Goal: Transaction & Acquisition: Book appointment/travel/reservation

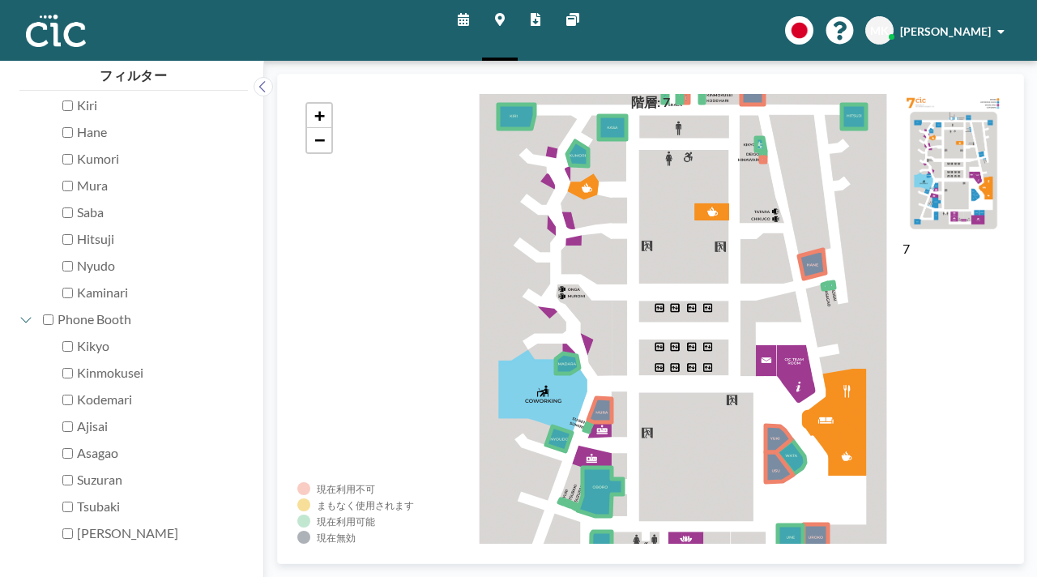
scroll to position [317, 0]
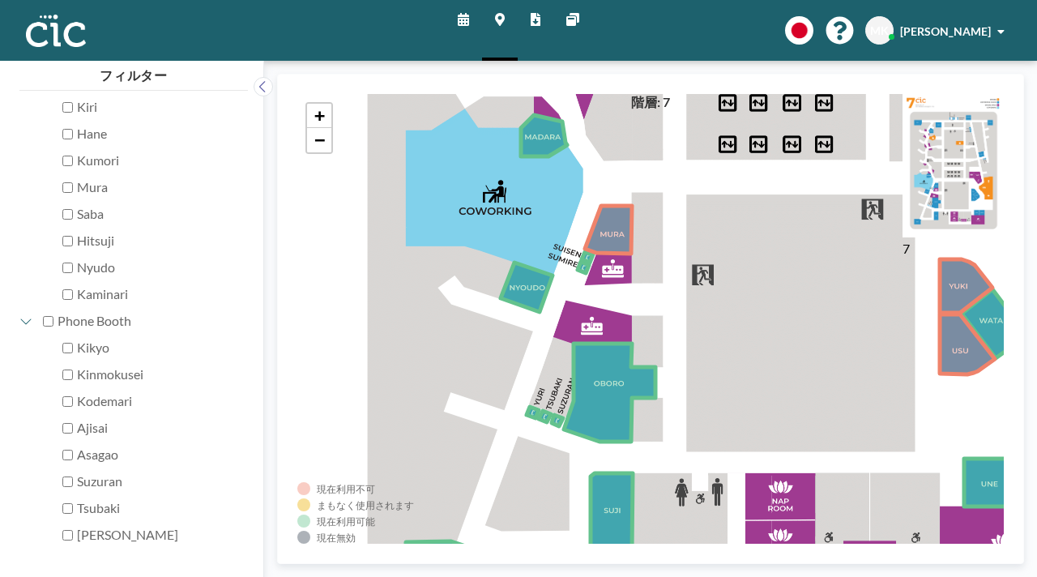
checkbox input "true"
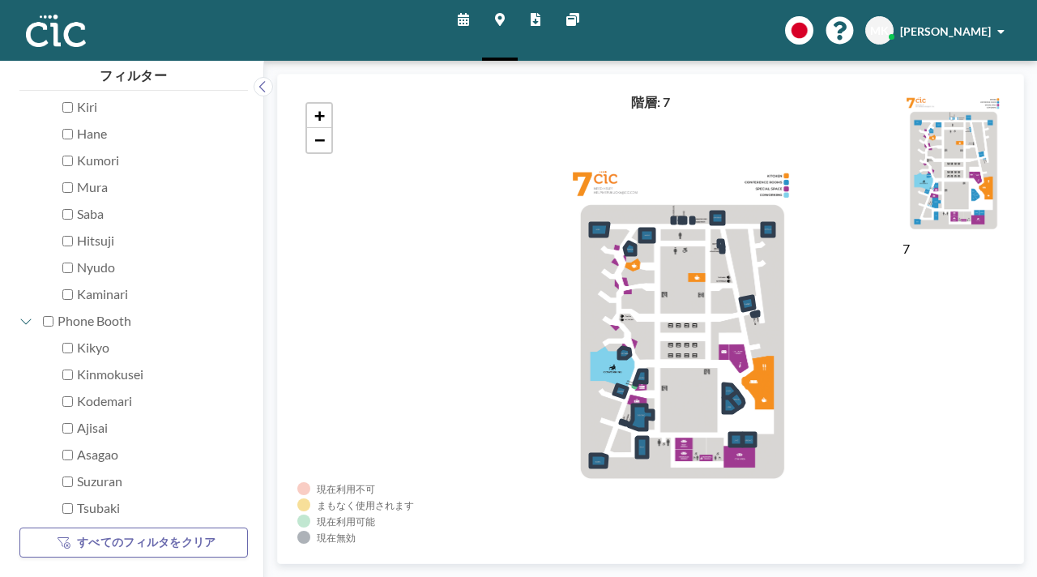
click at [480, 14] on link "スケジュール" at bounding box center [463, 30] width 37 height 61
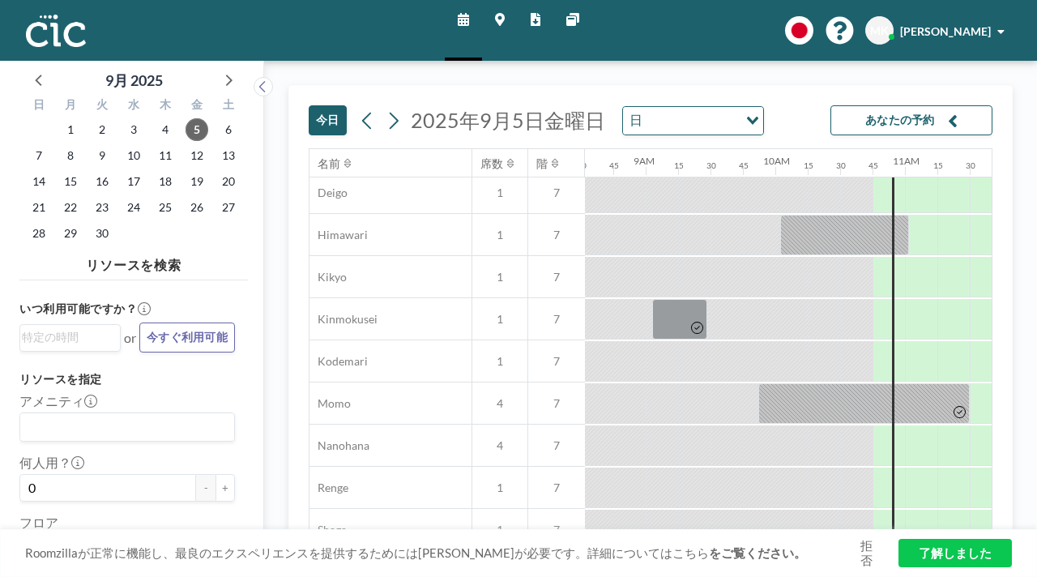
scroll to position [599, 1106]
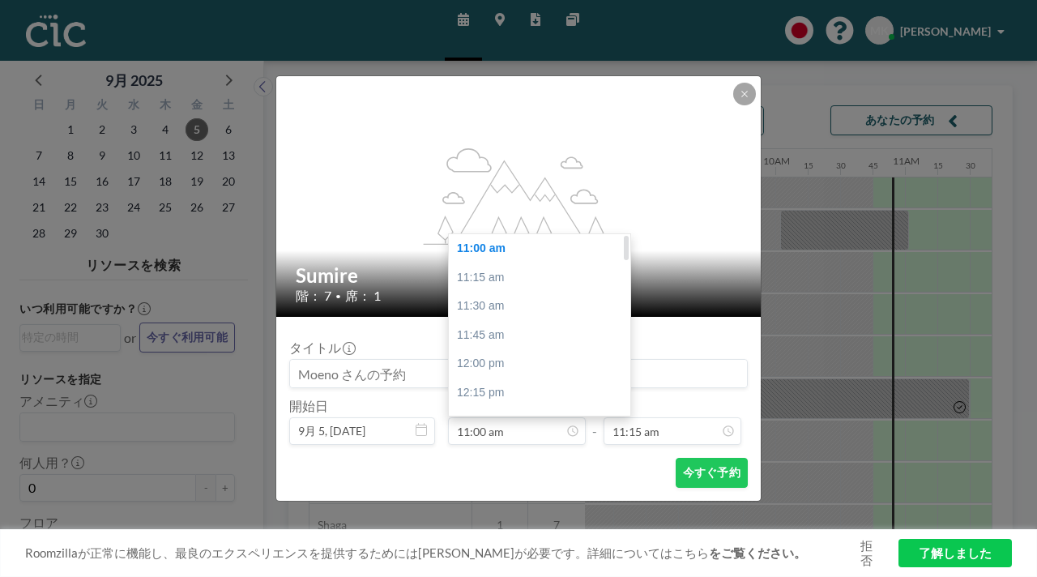
click at [522, 234] on div "11:00 am" at bounding box center [539, 248] width 181 height 29
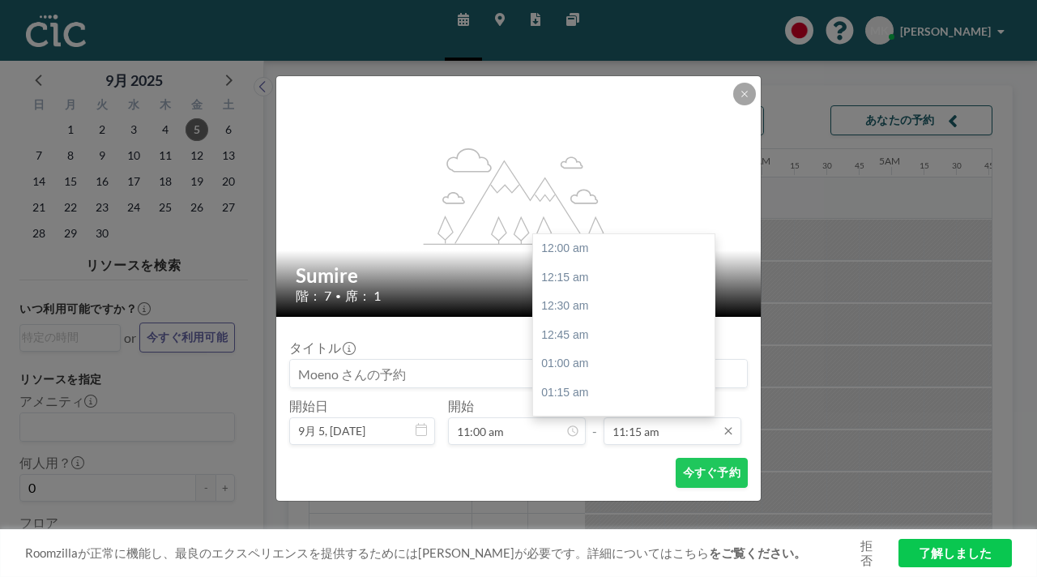
scroll to position [1163, 0]
click at [631, 417] on input "11:15 am" at bounding box center [672, 431] width 138 height 28
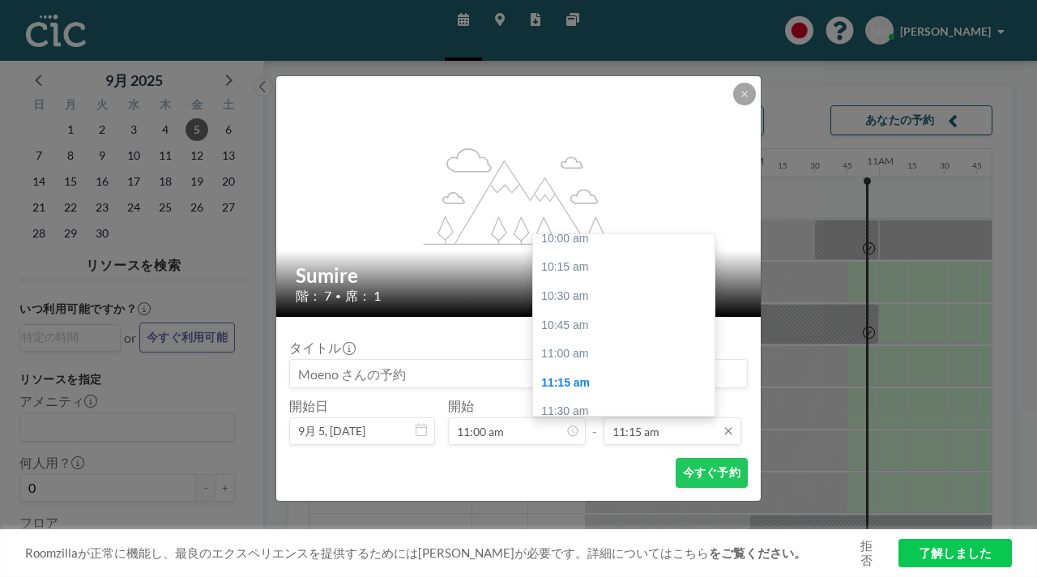
click at [631, 417] on input "11:15 am" at bounding box center [672, 431] width 138 height 28
click at [611, 455] on div "12:00 pm" at bounding box center [623, 469] width 181 height 29
type input "12:00 pm"
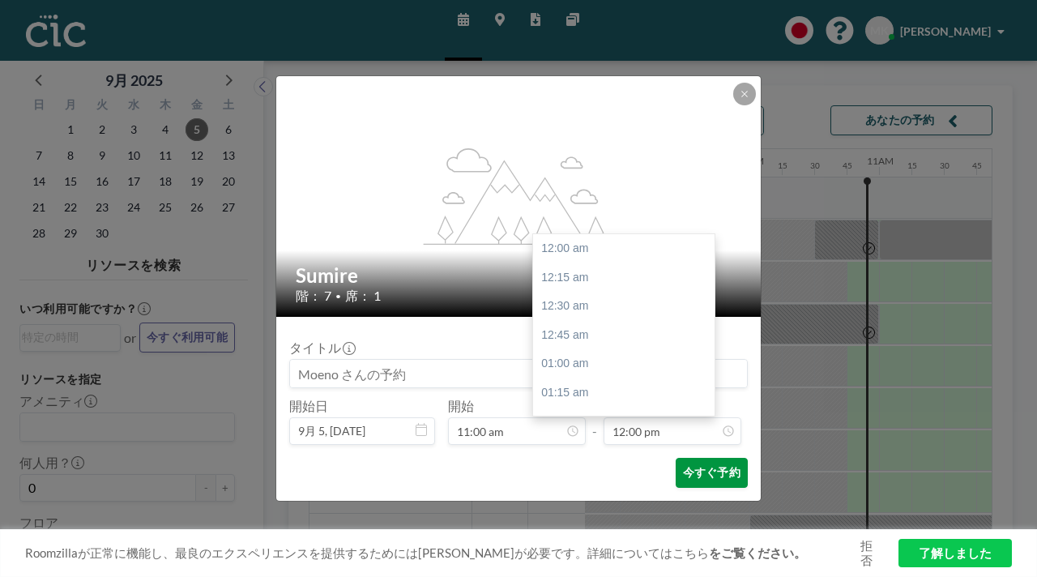
scroll to position [1241, 0]
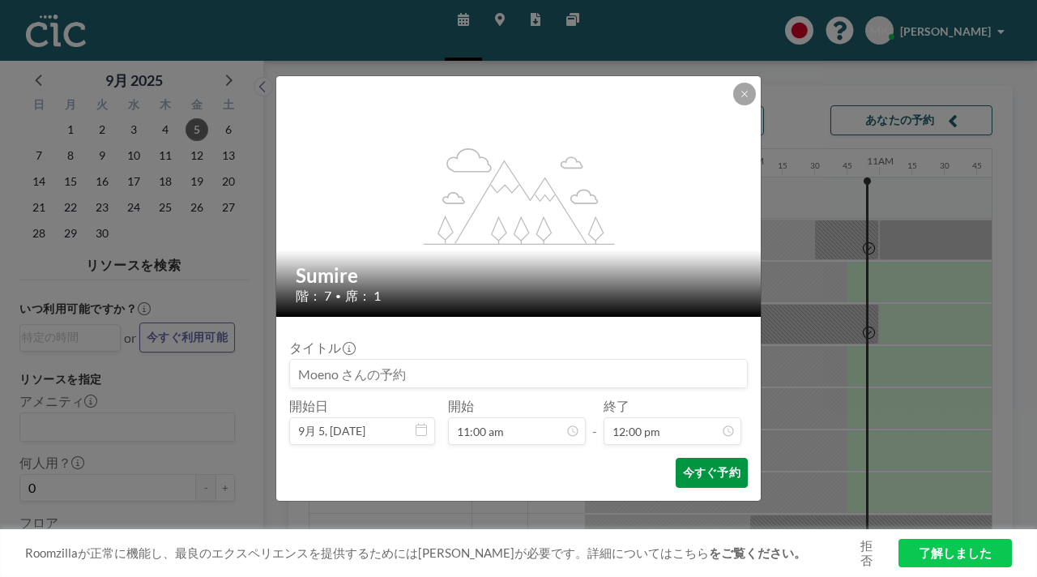
click at [675, 458] on button "今すぐ予約" at bounding box center [711, 473] width 72 height 30
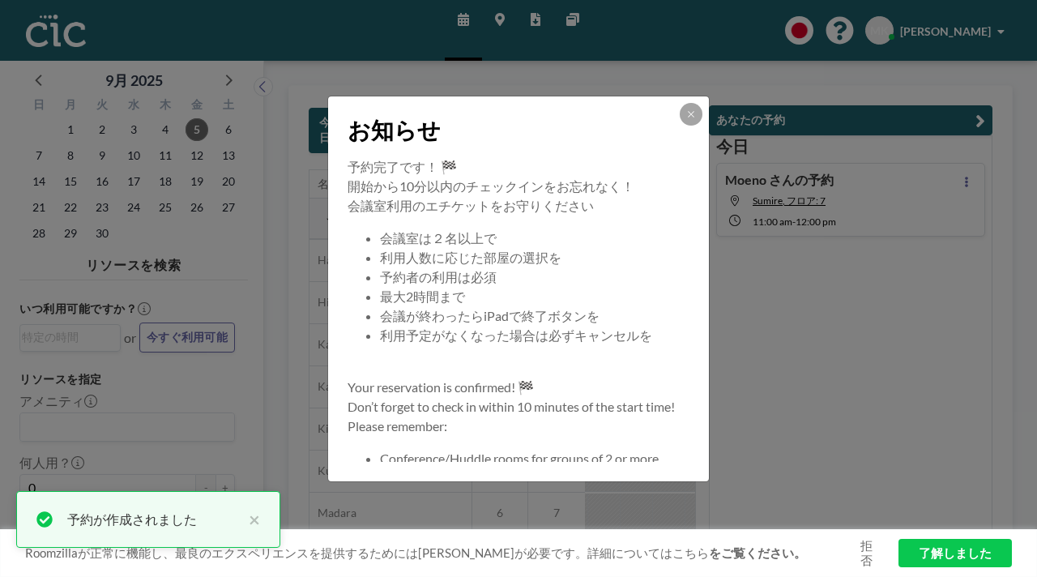
scroll to position [110, 0]
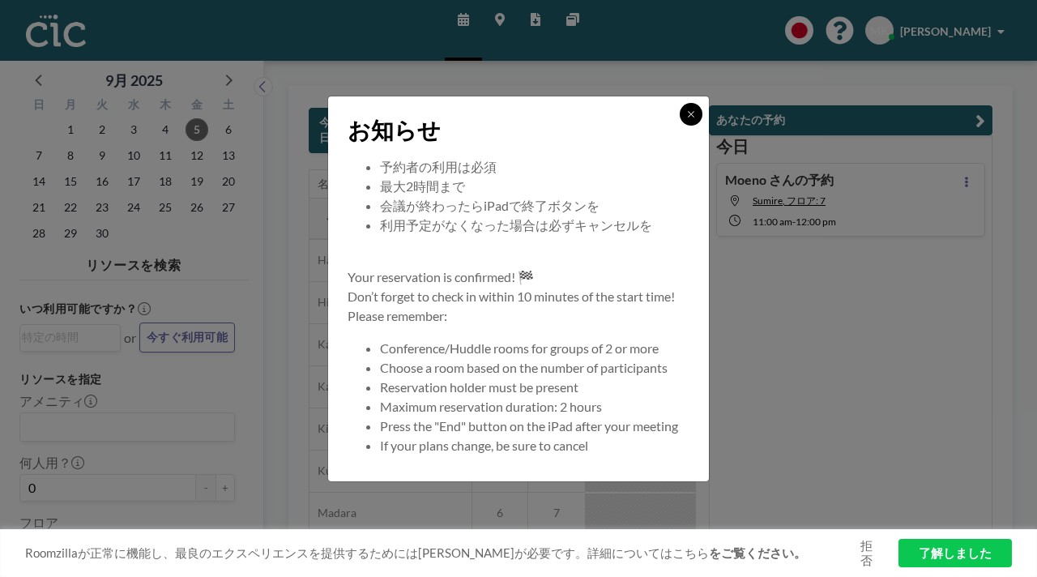
click at [686, 119] on icon at bounding box center [691, 114] width 10 height 10
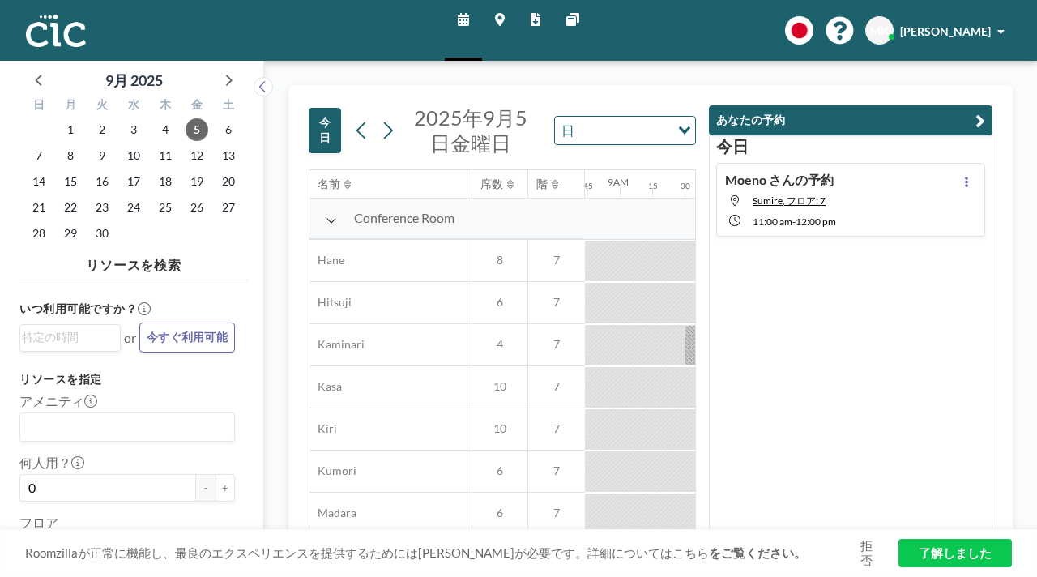
click at [917, 560] on link "了解しました" at bounding box center [954, 553] width 113 height 28
